Goal: Information Seeking & Learning: Compare options

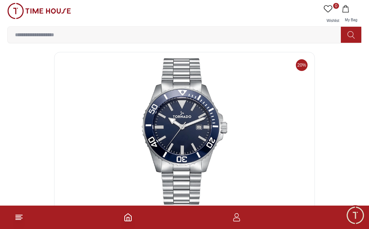
scroll to position [37, 0]
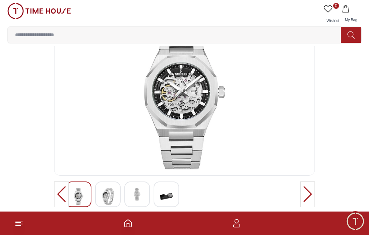
scroll to position [34, 0]
